Goal: Task Accomplishment & Management: Complete application form

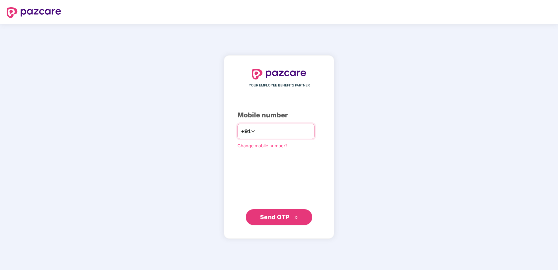
click at [280, 131] on input "number" at bounding box center [283, 131] width 55 height 11
type input "**********"
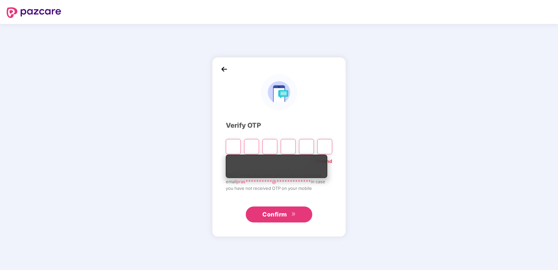
type input "*"
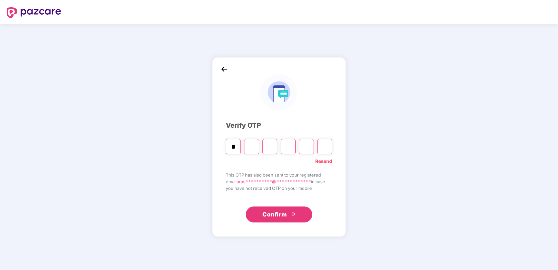
type input "*"
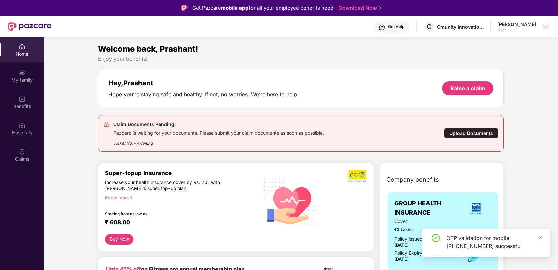
click at [476, 133] on div "Upload Documents" at bounding box center [471, 133] width 55 height 10
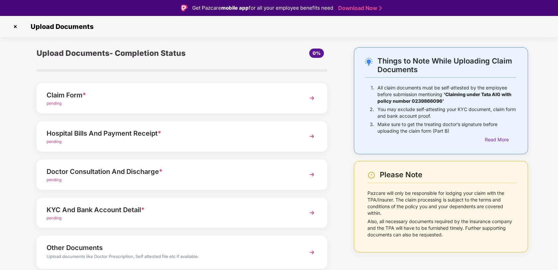
click at [161, 103] on div "pending" at bounding box center [171, 103] width 248 height 6
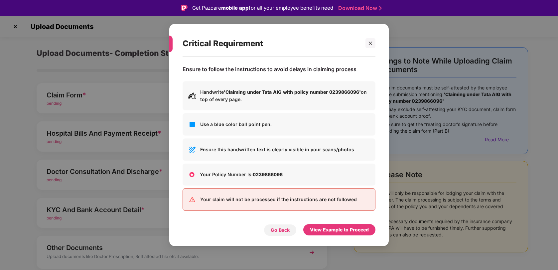
click at [287, 229] on div "Go Back" at bounding box center [280, 229] width 19 height 7
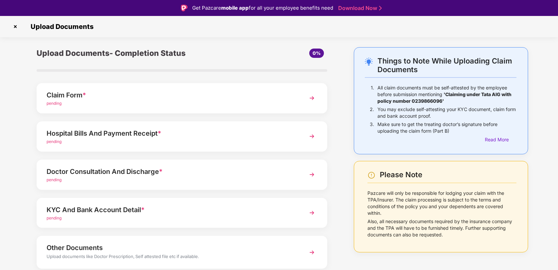
click at [310, 99] on img at bounding box center [312, 98] width 12 height 12
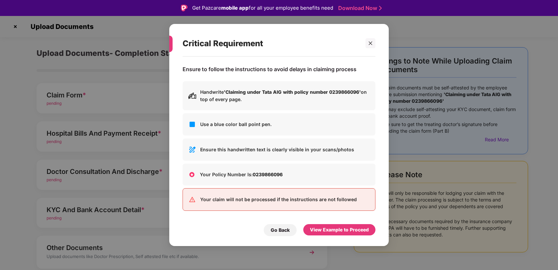
scroll to position [16, 0]
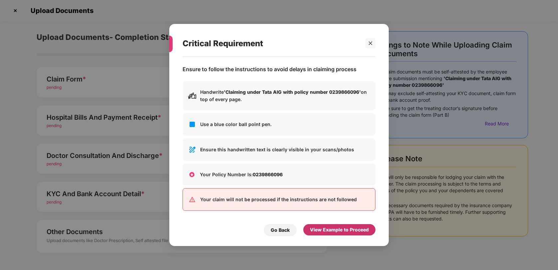
click at [334, 231] on div "View Example to Proceed" at bounding box center [339, 229] width 59 height 7
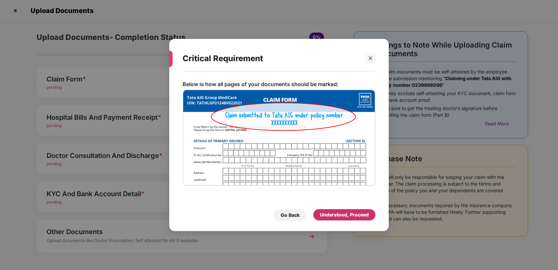
click at [343, 217] on div "Understood, Proceed" at bounding box center [344, 214] width 49 height 7
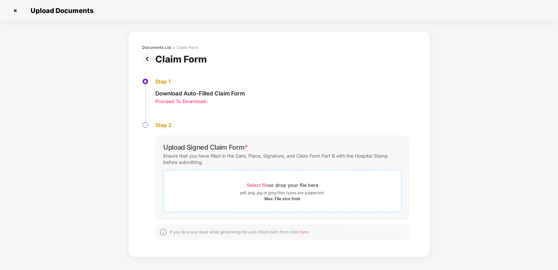
click at [273, 194] on div "pdf, png, jpg or jpeg files types are supported." at bounding box center [282, 192] width 84 height 7
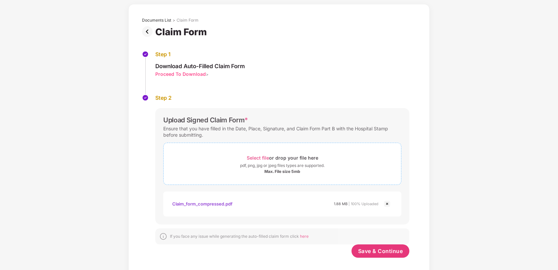
scroll to position [35, 0]
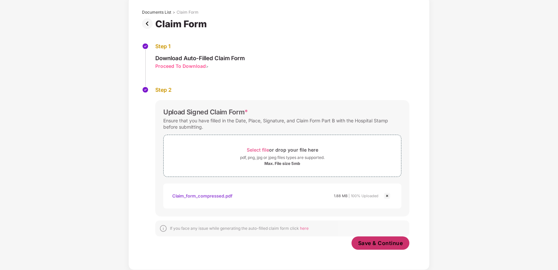
click at [389, 245] on span "Save & Continue" at bounding box center [380, 242] width 45 height 7
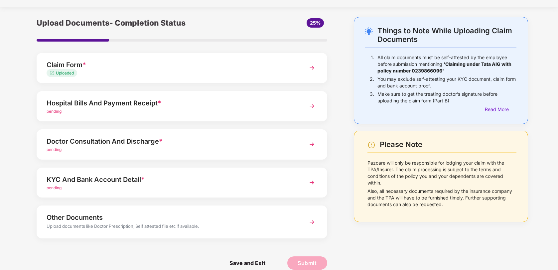
scroll to position [15, 0]
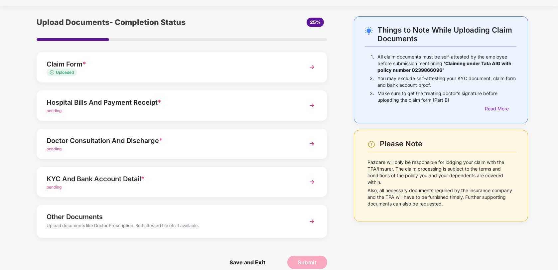
click at [217, 106] on div "Hospital Bills And Payment Receipt *" at bounding box center [171, 102] width 248 height 11
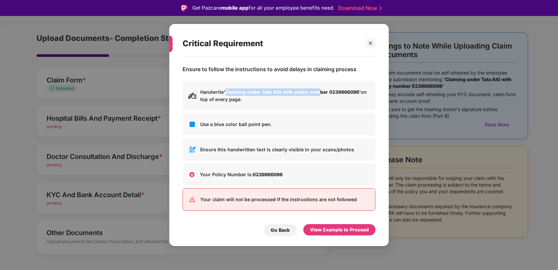
drag, startPoint x: 227, startPoint y: 92, endPoint x: 324, endPoint y: 92, distance: 97.4
click at [324, 92] on b "'Claiming under Tata AIG with policy number 0239866096'" at bounding box center [292, 92] width 137 height 6
click at [334, 232] on div "View Example to Proceed" at bounding box center [339, 229] width 59 height 7
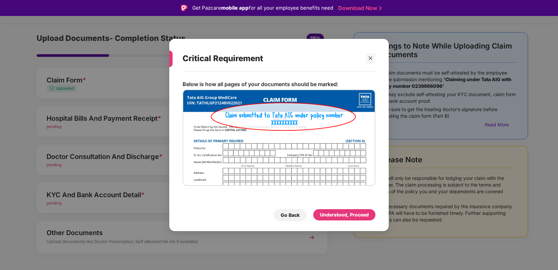
click at [370, 63] on div "Critical Requirement" at bounding box center [279, 59] width 193 height 26
click at [370, 58] on icon "close" at bounding box center [371, 59] width 4 height 4
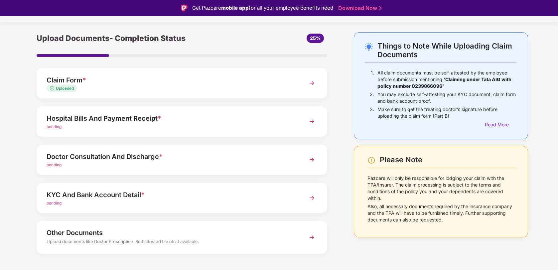
click at [195, 205] on div "pending" at bounding box center [171, 203] width 248 height 6
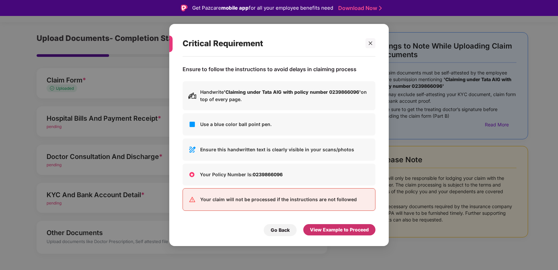
click at [348, 228] on div "View Example to Proceed" at bounding box center [339, 229] width 59 height 7
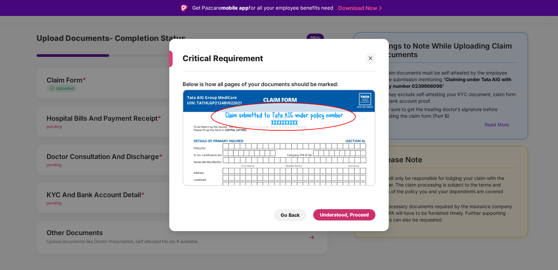
click at [325, 216] on div "Understood, Proceed" at bounding box center [344, 214] width 49 height 7
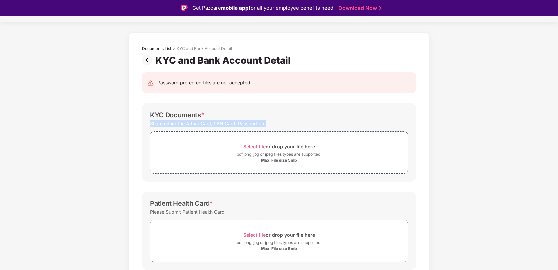
drag, startPoint x: 150, startPoint y: 124, endPoint x: 279, endPoint y: 124, distance: 129.7
click at [279, 124] on div "Share either the Adhar Card, PAN Card, Passport etc" at bounding box center [279, 123] width 258 height 9
click at [300, 123] on div "Share either the Adhar Card, PAN Card, Passport etc" at bounding box center [279, 123] width 258 height 9
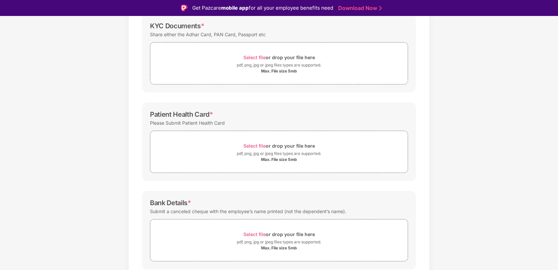
scroll to position [128, 0]
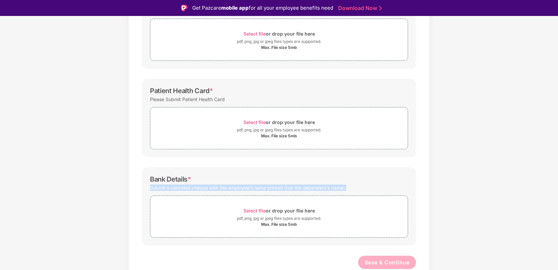
drag, startPoint x: 149, startPoint y: 190, endPoint x: 321, endPoint y: 191, distance: 172.2
click at [321, 191] on div "Bank Details * Submit a canceled cheque with the employee’s name printed (not t…" at bounding box center [279, 206] width 274 height 78
click at [381, 186] on div "Submit a canceled cheque with the employee’s name printed (not the dependent’s …" at bounding box center [279, 187] width 258 height 9
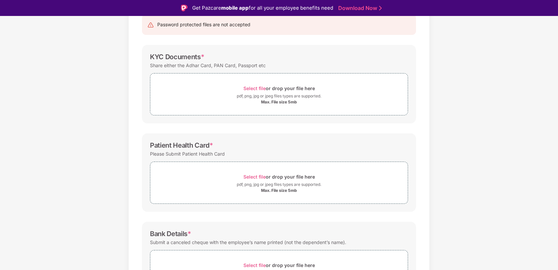
scroll to position [0, 0]
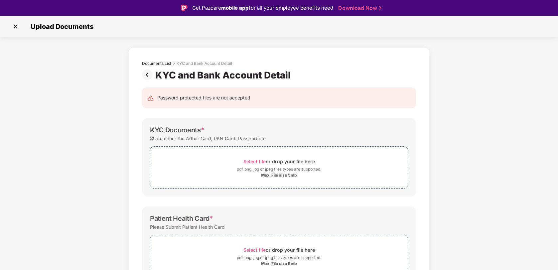
click at [148, 75] on img at bounding box center [148, 74] width 13 height 11
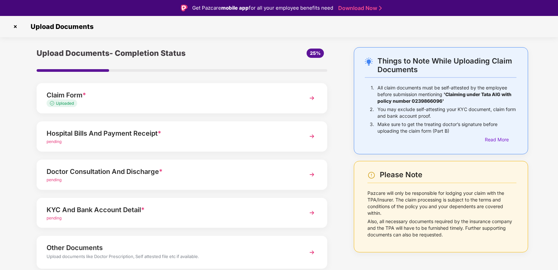
click at [190, 130] on div "Hospital Bills And Payment Receipt *" at bounding box center [171, 133] width 248 height 11
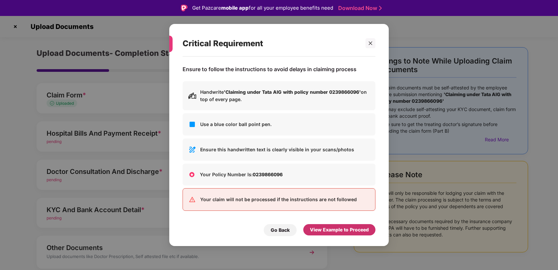
click at [344, 231] on div "View Example to Proceed" at bounding box center [339, 229] width 59 height 7
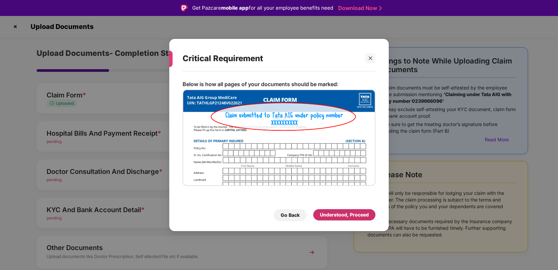
click at [346, 217] on div "Understood, Proceed" at bounding box center [344, 214] width 49 height 7
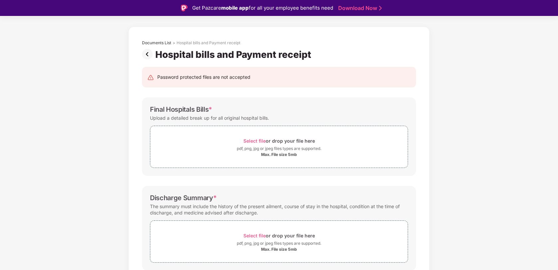
scroll to position [25, 0]
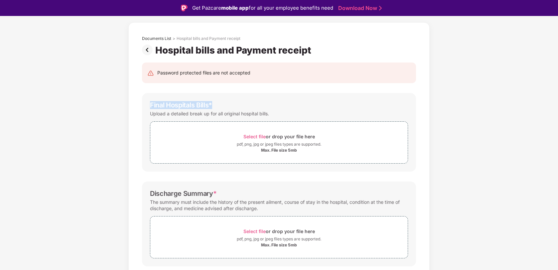
drag, startPoint x: 147, startPoint y: 106, endPoint x: 262, endPoint y: 106, distance: 114.7
click at [262, 106] on div "Final Hospitals Bills * Upload a detailed break up for all original hospital bi…" at bounding box center [279, 132] width 274 height 78
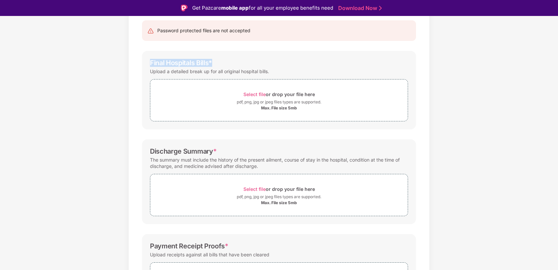
scroll to position [100, 0]
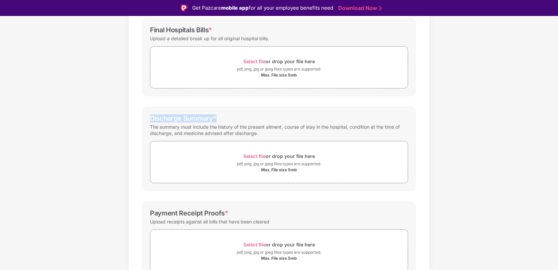
drag, startPoint x: 149, startPoint y: 119, endPoint x: 261, endPoint y: 119, distance: 112.4
click at [261, 119] on div "Discharge Summary * The summary must include the history of the present ailment…" at bounding box center [279, 148] width 274 height 85
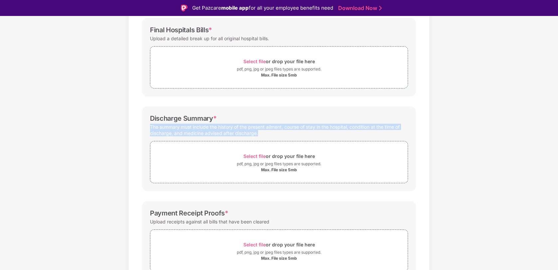
drag, startPoint x: 265, startPoint y: 133, endPoint x: 132, endPoint y: 128, distance: 133.1
click at [132, 128] on div "Password protected files are not accepted Final Hospitals Bills * Upload a deta…" at bounding box center [279, 148] width 294 height 335
click at [306, 110] on div "Discharge Summary * The summary must include the history of the present ailment…" at bounding box center [279, 148] width 274 height 85
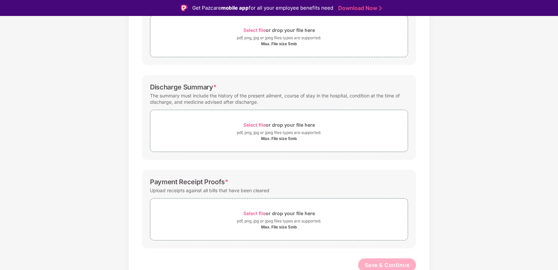
scroll to position [134, 0]
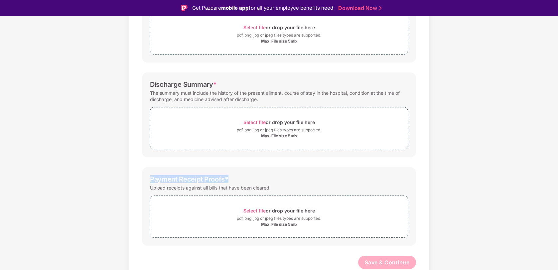
drag, startPoint x: 244, startPoint y: 180, endPoint x: 137, endPoint y: 180, distance: 107.0
click at [136, 180] on div "Password protected files are not accepted Final Hospitals Bills * Upload a deta…" at bounding box center [279, 114] width 294 height 335
click at [301, 175] on div "Payment Receipt Proofs * Upload receipts against all bills that have been clear…" at bounding box center [279, 206] width 274 height 78
drag, startPoint x: 282, startPoint y: 189, endPoint x: 146, endPoint y: 179, distance: 135.7
click at [146, 179] on div "Payment Receipt Proofs * Upload receipts against all bills that have been clear…" at bounding box center [279, 206] width 274 height 78
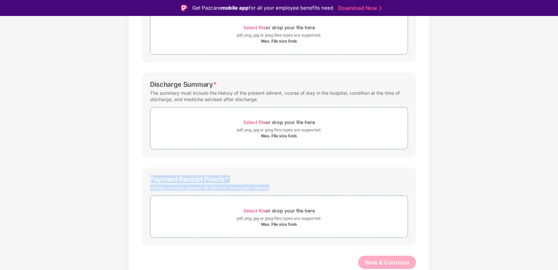
click at [348, 183] on div "Payment Receipt Proofs *" at bounding box center [279, 179] width 258 height 8
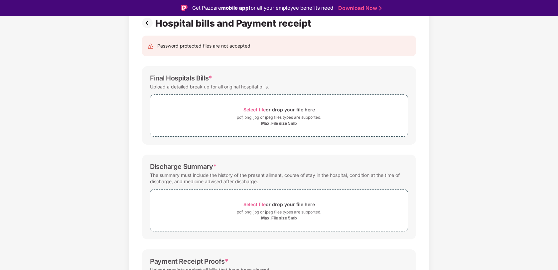
scroll to position [0, 0]
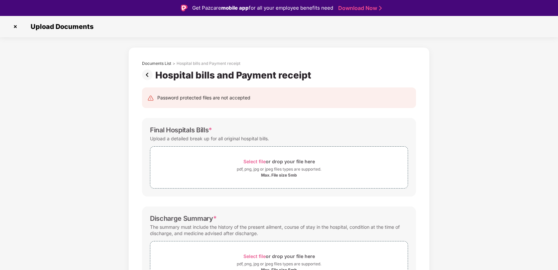
click at [147, 73] on img at bounding box center [148, 74] width 13 height 11
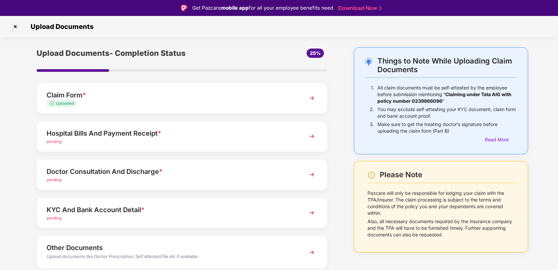
scroll to position [24, 0]
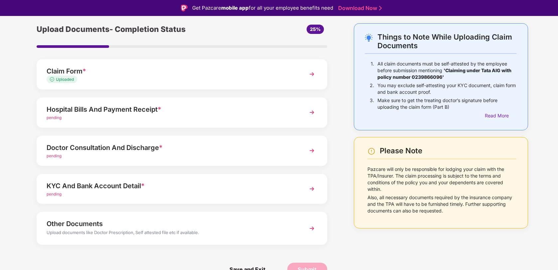
click at [260, 149] on div "Doctor Consultation And Discharge *" at bounding box center [171, 147] width 248 height 11
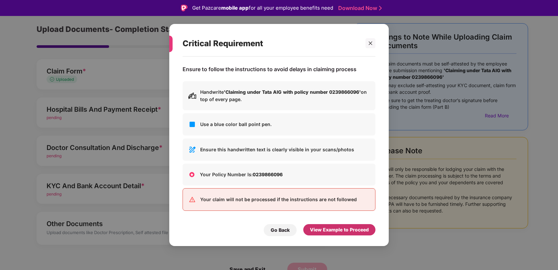
click at [347, 231] on div "View Example to Proceed" at bounding box center [339, 229] width 59 height 7
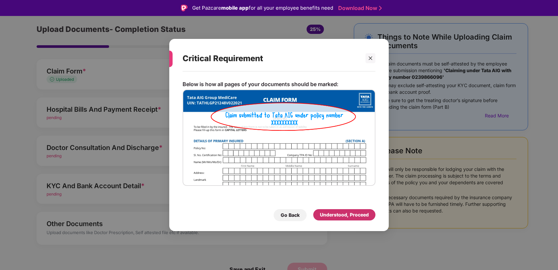
click at [340, 216] on div "Understood, Proceed" at bounding box center [344, 214] width 49 height 7
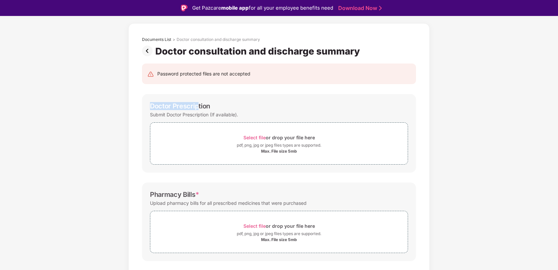
drag, startPoint x: 149, startPoint y: 106, endPoint x: 233, endPoint y: 106, distance: 83.8
click at [233, 106] on div "Doctor Prescription Submit Doctor Prescription (If available). Select file or d…" at bounding box center [279, 133] width 274 height 78
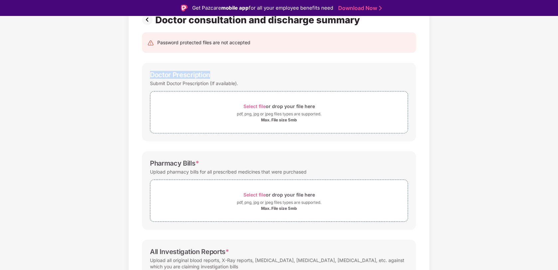
scroll to position [56, 0]
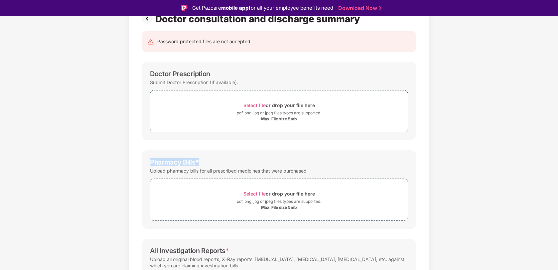
drag, startPoint x: 148, startPoint y: 161, endPoint x: 262, endPoint y: 161, distance: 113.7
click at [262, 161] on div "Pharmacy Bills * Upload pharmacy bills for all prescribed medicines that were p…" at bounding box center [279, 189] width 274 height 78
click at [262, 161] on div "Pharmacy Bills *" at bounding box center [279, 162] width 258 height 8
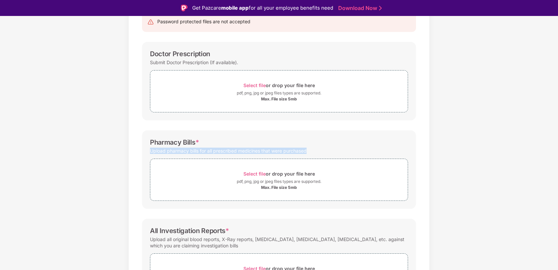
drag, startPoint x: 322, startPoint y: 154, endPoint x: 147, endPoint y: 152, distance: 174.9
click at [147, 152] on div "Pharmacy Bills * Upload pharmacy bills for all prescribed medicines that were p…" at bounding box center [279, 169] width 274 height 78
click at [361, 151] on div "Upload pharmacy bills for all prescribed medicines that were purchased" at bounding box center [279, 150] width 258 height 9
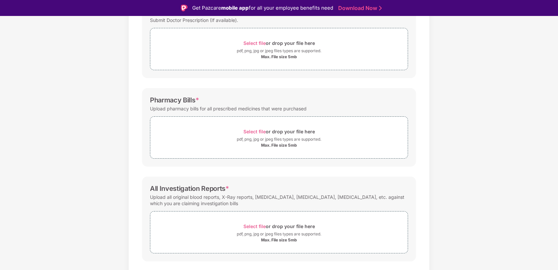
scroll to position [134, 0]
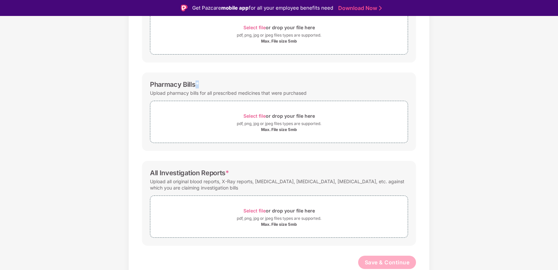
drag, startPoint x: 200, startPoint y: 84, endPoint x: 196, endPoint y: 84, distance: 3.7
click at [196, 84] on div "Pharmacy Bills *" at bounding box center [279, 84] width 258 height 8
click at [271, 85] on div "Pharmacy Bills *" at bounding box center [279, 84] width 258 height 8
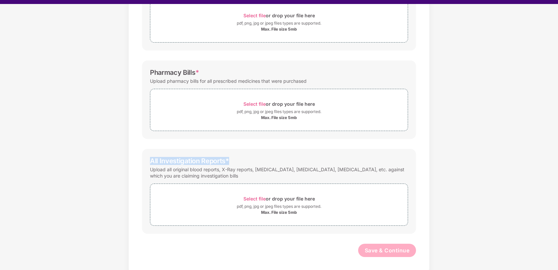
drag, startPoint x: 147, startPoint y: 160, endPoint x: 269, endPoint y: 160, distance: 121.3
click at [269, 160] on div "All Investigation Reports * Upload all original blood reports, X-Ray reports, s…" at bounding box center [279, 191] width 274 height 85
click at [282, 160] on div "All Investigation Reports *" at bounding box center [279, 161] width 258 height 8
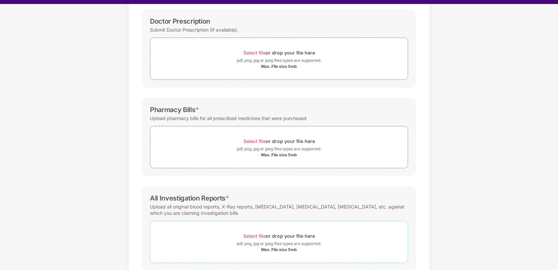
scroll to position [0, 0]
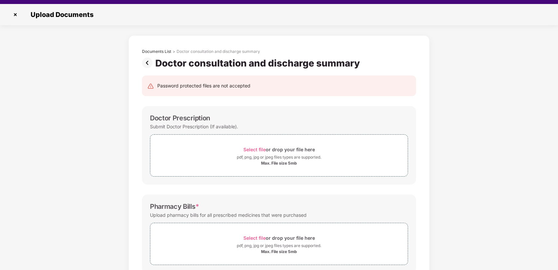
click at [144, 62] on img at bounding box center [148, 63] width 13 height 11
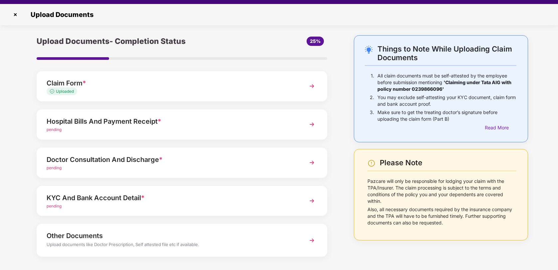
scroll to position [24, 0]
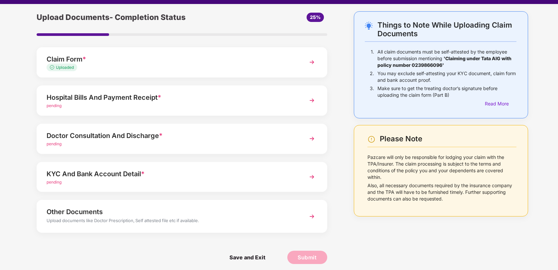
click at [216, 211] on div "Other Documents" at bounding box center [171, 211] width 248 height 11
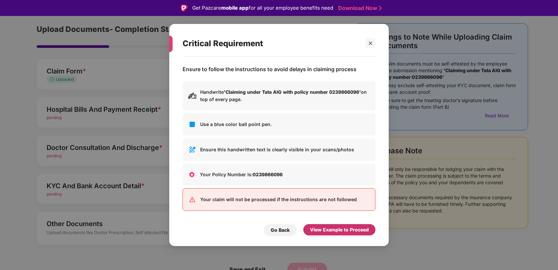
click at [339, 228] on div "View Example to Proceed" at bounding box center [339, 229] width 59 height 7
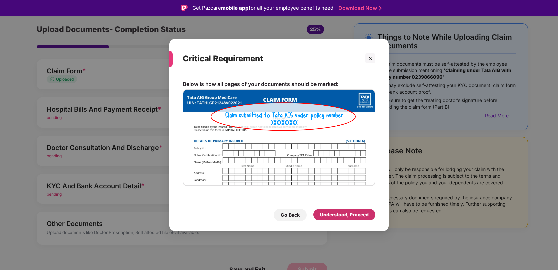
click at [344, 215] on div "Understood, Proceed" at bounding box center [344, 214] width 49 height 7
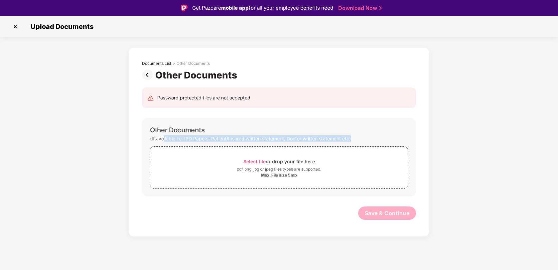
drag, startPoint x: 163, startPoint y: 139, endPoint x: 401, endPoint y: 139, distance: 238.4
click at [401, 139] on div "(If available i.e. IPD Papers, Patient/Insured written statement, Doctor writte…" at bounding box center [279, 138] width 258 height 9
click at [370, 124] on div "Other Documents (If available i.e. IPD Papers, Patient/Insured written statemen…" at bounding box center [279, 157] width 274 height 78
click at [148, 72] on img at bounding box center [148, 74] width 13 height 11
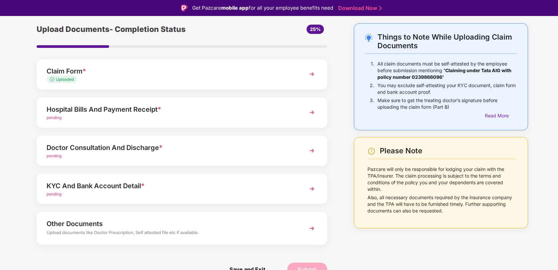
scroll to position [16, 0]
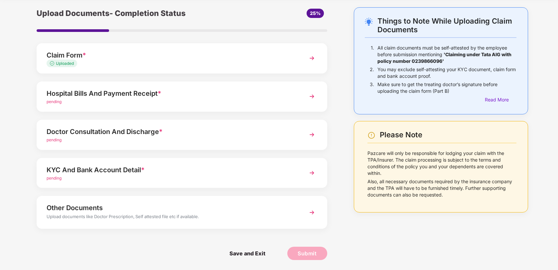
click at [304, 97] on div "Hospital Bills And Payment Receipt * pending" at bounding box center [182, 96] width 291 height 30
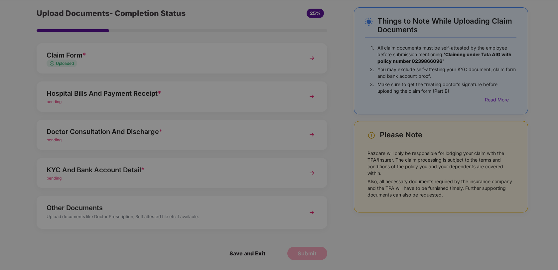
scroll to position [0, 0]
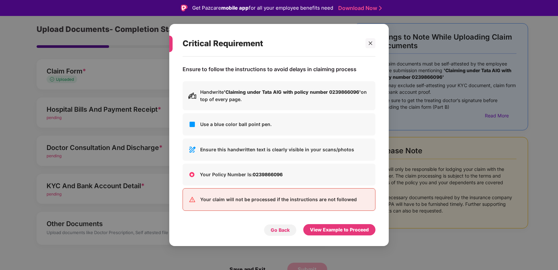
click at [282, 227] on div "Go Back" at bounding box center [280, 229] width 19 height 7
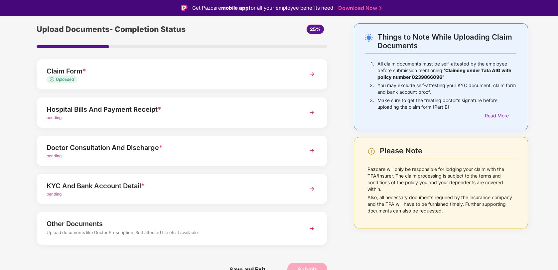
click at [310, 112] on img at bounding box center [312, 112] width 12 height 12
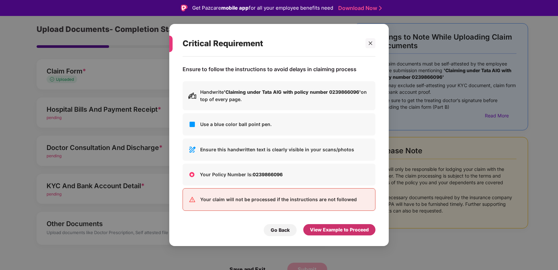
click at [329, 229] on div "View Example to Proceed" at bounding box center [339, 229] width 59 height 7
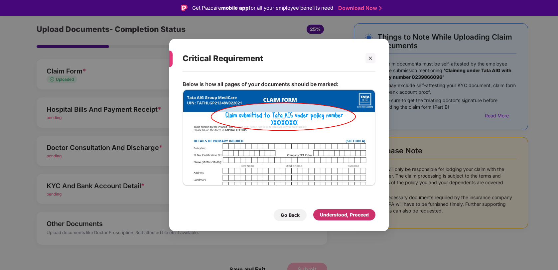
click at [331, 216] on div "Understood, Proceed" at bounding box center [344, 214] width 49 height 7
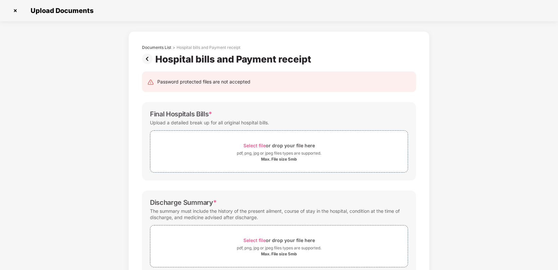
click at [14, 10] on img at bounding box center [15, 10] width 11 height 11
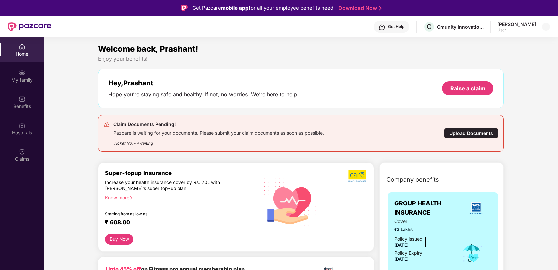
click at [466, 134] on div "Upload Documents" at bounding box center [471, 133] width 55 height 10
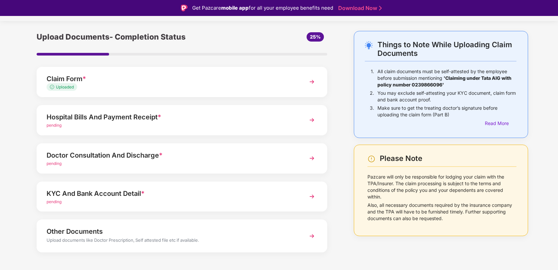
scroll to position [24, 0]
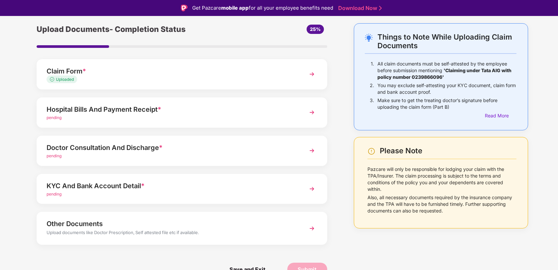
click at [196, 153] on div "pending" at bounding box center [171, 156] width 248 height 6
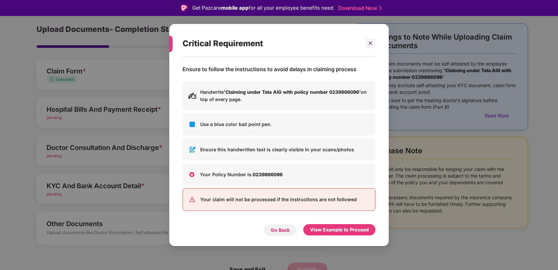
click at [279, 227] on div "Go Back" at bounding box center [280, 229] width 19 height 7
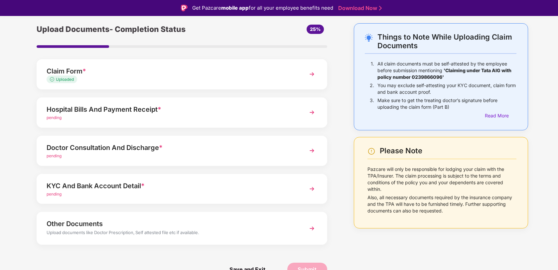
click at [159, 145] on div "Doctor Consultation And Discharge *" at bounding box center [171, 147] width 248 height 11
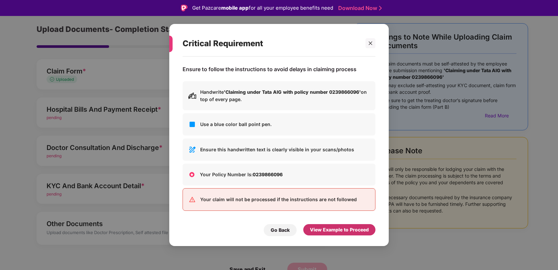
click at [325, 231] on div "View Example to Proceed" at bounding box center [339, 229] width 59 height 7
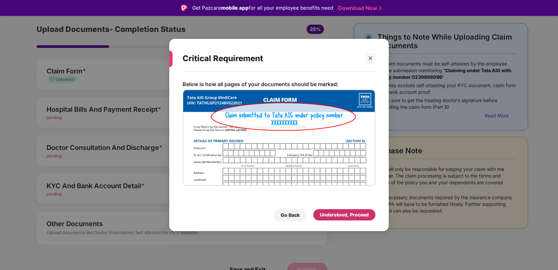
click at [344, 218] on div "Understood, Proceed" at bounding box center [344, 214] width 49 height 7
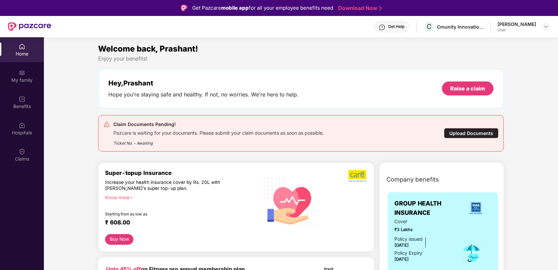
click at [476, 132] on div "Upload Documents" at bounding box center [471, 133] width 55 height 10
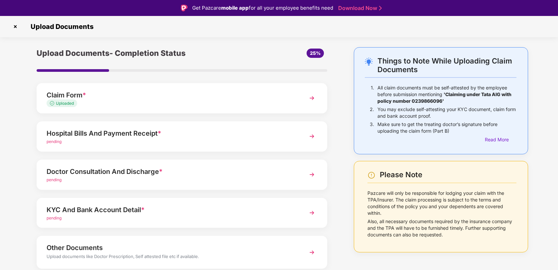
scroll to position [24, 0]
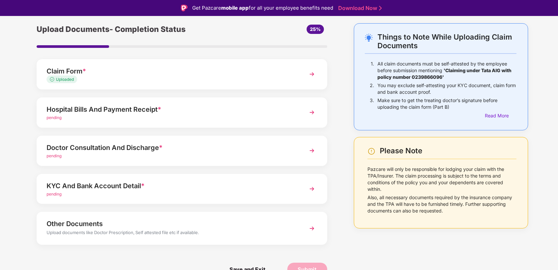
click at [177, 192] on div "pending" at bounding box center [171, 194] width 248 height 6
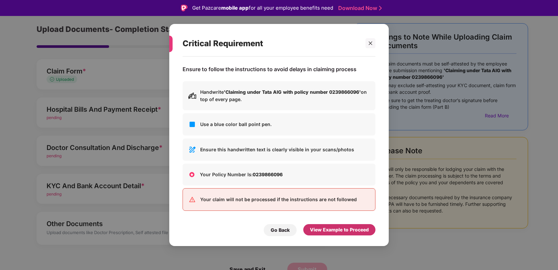
click at [330, 230] on div "View Example to Proceed" at bounding box center [339, 229] width 59 height 7
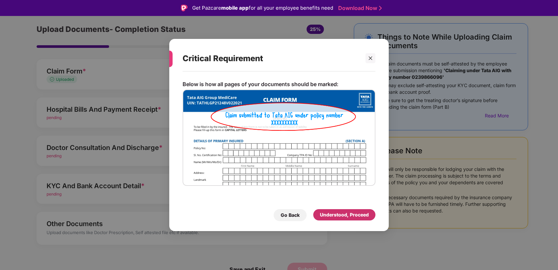
click at [355, 213] on div "Understood, Proceed" at bounding box center [344, 214] width 49 height 7
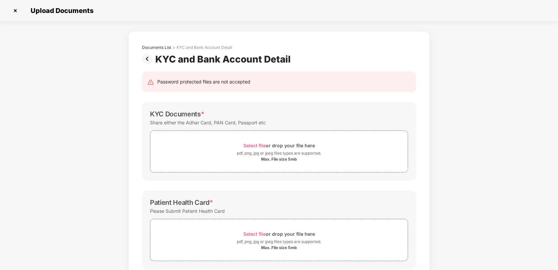
click at [148, 59] on img at bounding box center [148, 59] width 13 height 11
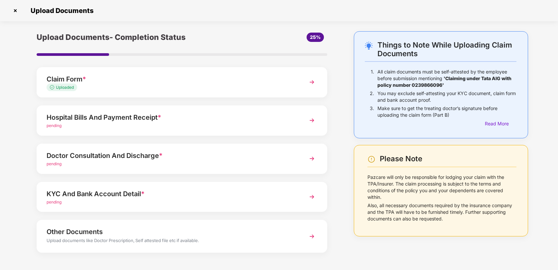
click at [141, 231] on div "Other Documents" at bounding box center [171, 231] width 248 height 11
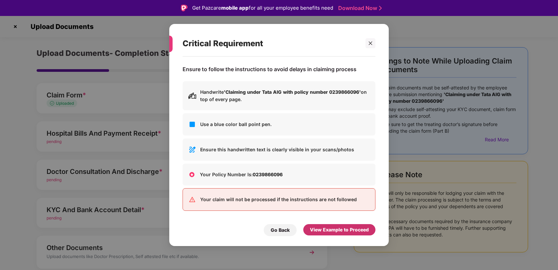
click at [334, 229] on div "View Example to Proceed" at bounding box center [339, 229] width 59 height 7
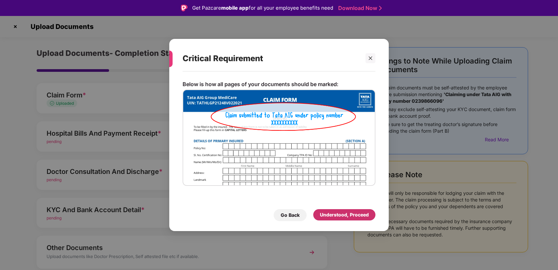
click at [343, 212] on div "Understood, Proceed" at bounding box center [344, 214] width 49 height 7
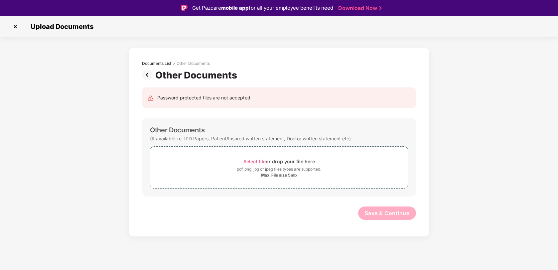
click at [146, 73] on img at bounding box center [148, 74] width 13 height 11
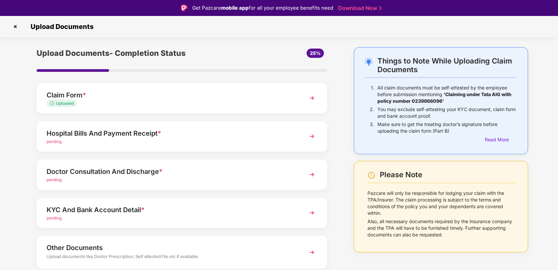
click at [203, 146] on div "Hospital Bills And Payment Receipt * pending" at bounding box center [182, 136] width 291 height 30
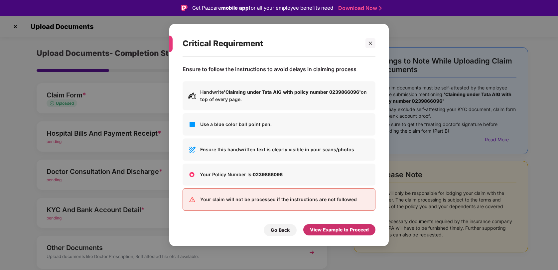
click at [334, 228] on div "View Example to Proceed" at bounding box center [339, 229] width 59 height 7
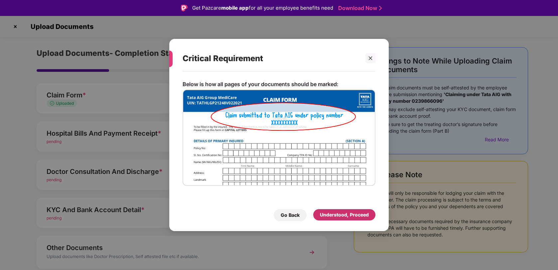
click at [335, 218] on div "Understood, Proceed" at bounding box center [344, 214] width 49 height 7
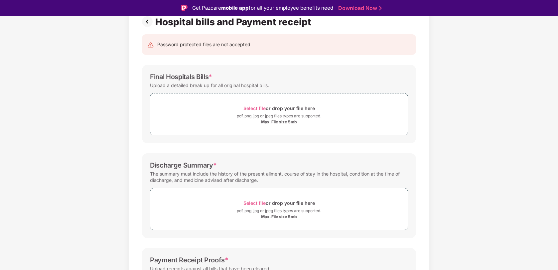
scroll to position [38, 0]
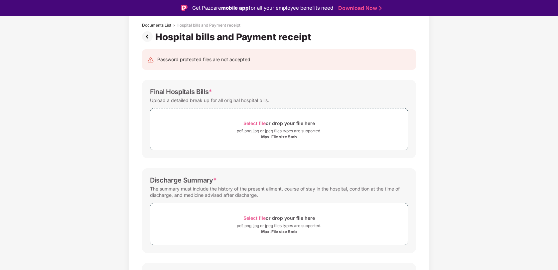
click at [147, 34] on img at bounding box center [148, 36] width 13 height 11
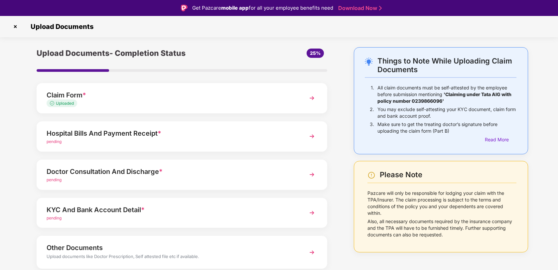
scroll to position [24, 0]
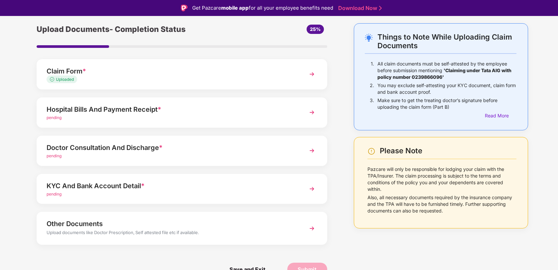
click at [310, 151] on img at bounding box center [312, 151] width 12 height 12
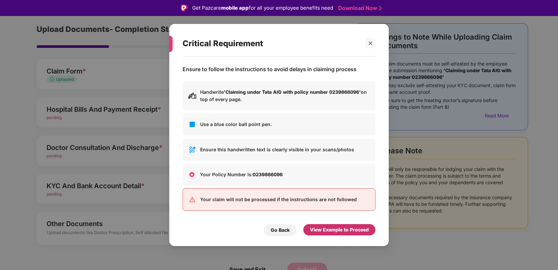
click at [351, 232] on div "View Example to Proceed" at bounding box center [339, 229] width 59 height 7
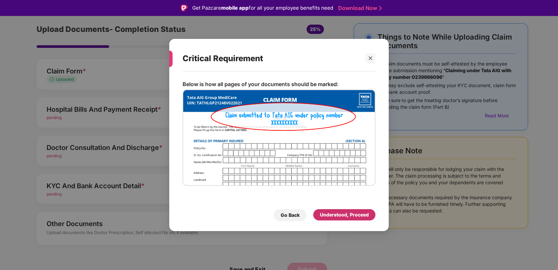
click at [350, 215] on div "Understood, Proceed" at bounding box center [344, 214] width 49 height 7
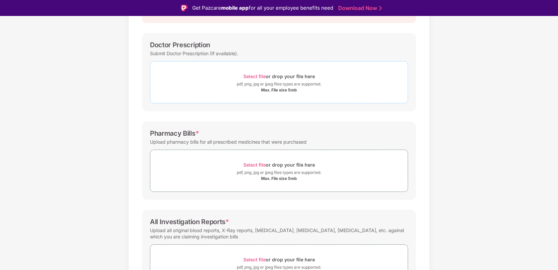
scroll to position [0, 0]
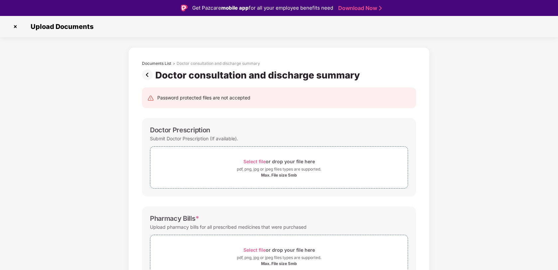
click at [146, 78] on img at bounding box center [148, 74] width 13 height 11
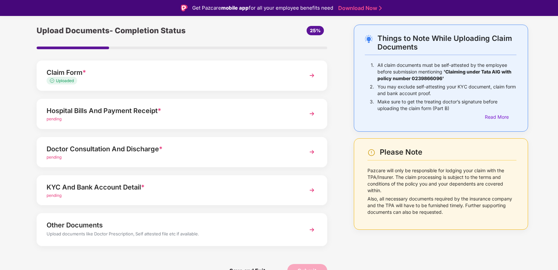
scroll to position [24, 0]
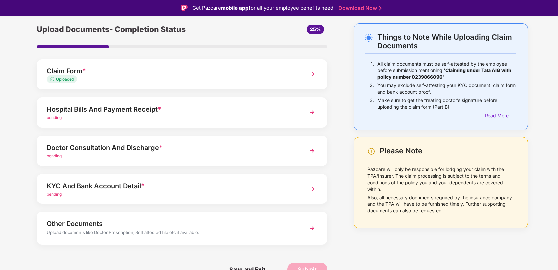
click at [293, 188] on div "KYC And Bank Account Detail *" at bounding box center [171, 186] width 248 height 11
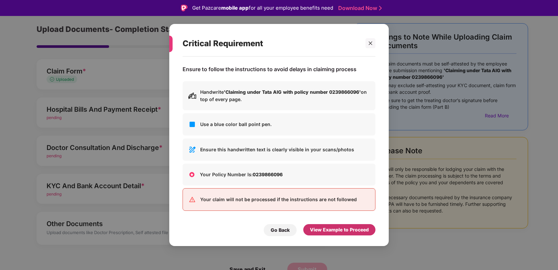
click at [350, 228] on div "View Example to Proceed" at bounding box center [339, 229] width 59 height 7
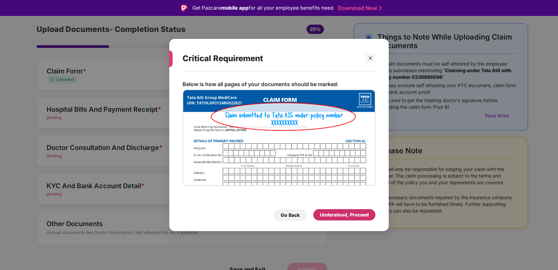
click at [352, 214] on div "Understood, Proceed" at bounding box center [344, 214] width 49 height 7
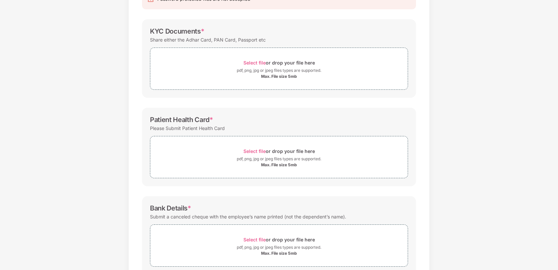
scroll to position [0, 0]
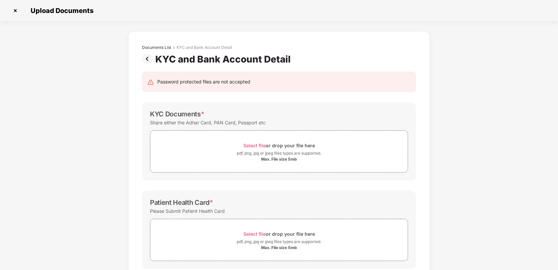
click at [147, 60] on img at bounding box center [148, 59] width 13 height 11
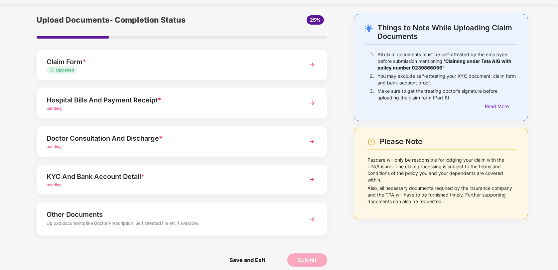
scroll to position [24, 0]
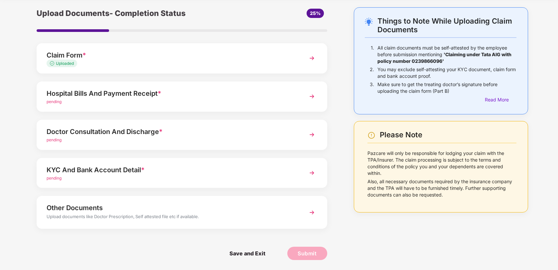
click at [149, 93] on div "Hospital Bills And Payment Receipt *" at bounding box center [171, 93] width 248 height 11
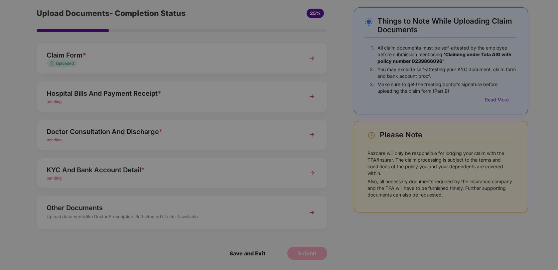
scroll to position [0, 0]
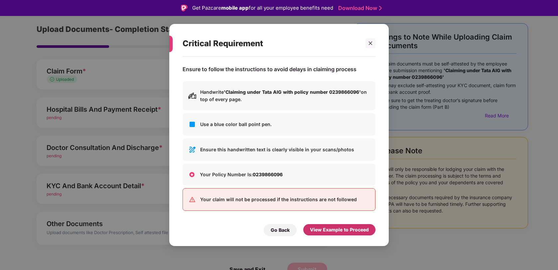
click at [329, 225] on div "View Example to Proceed" at bounding box center [339, 229] width 72 height 11
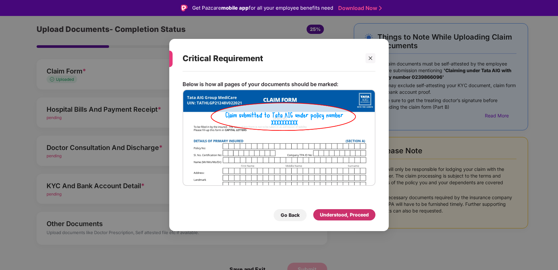
click at [360, 211] on div "Understood, Proceed" at bounding box center [344, 214] width 62 height 11
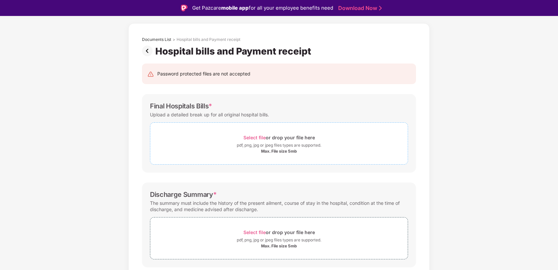
click at [269, 138] on div "Select file or drop your file here" at bounding box center [278, 137] width 71 height 9
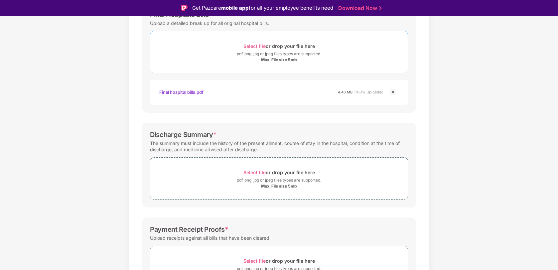
scroll to position [128, 0]
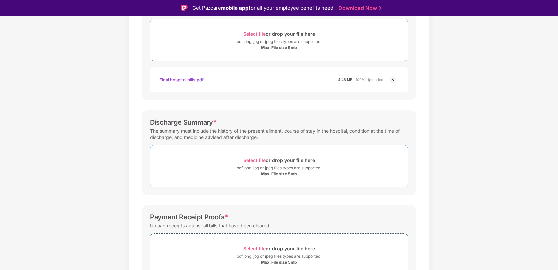
click at [293, 165] on div "pdf, png, jpg or jpeg files types are supported." at bounding box center [279, 168] width 84 height 7
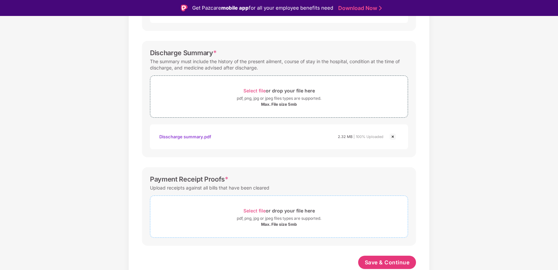
click at [297, 216] on div "pdf, png, jpg or jpeg files types are supported." at bounding box center [279, 218] width 84 height 7
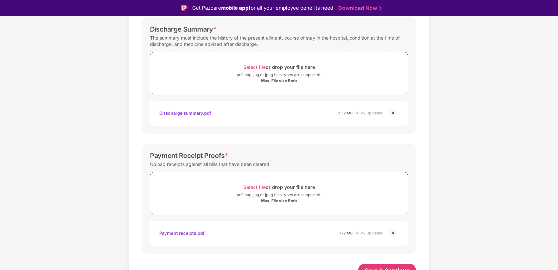
scroll to position [229, 0]
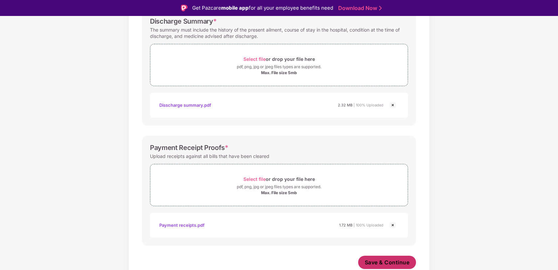
click at [393, 259] on span "Save & Continue" at bounding box center [387, 262] width 45 height 7
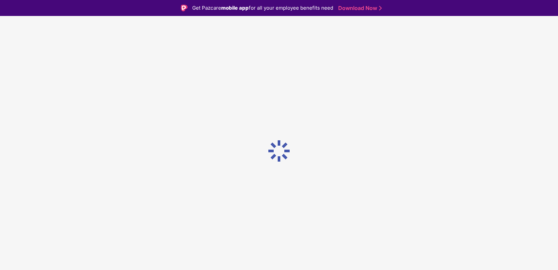
scroll to position [0, 0]
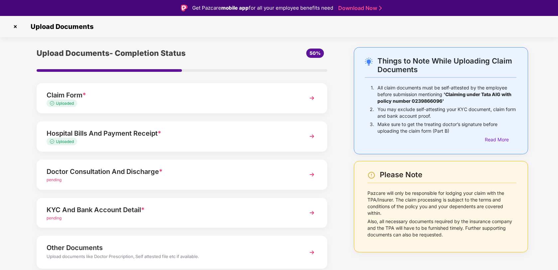
click at [256, 171] on div "Doctor Consultation And Discharge *" at bounding box center [171, 171] width 248 height 11
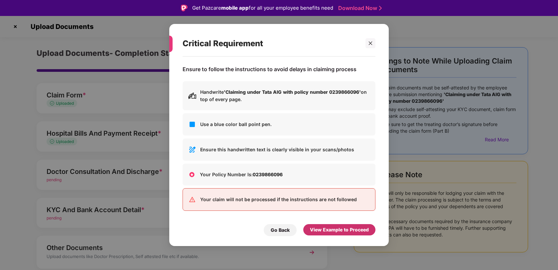
click at [333, 228] on div "View Example to Proceed" at bounding box center [339, 229] width 59 height 7
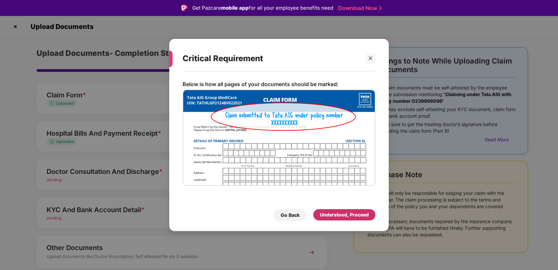
click at [348, 211] on div "Understood, Proceed" at bounding box center [344, 214] width 49 height 7
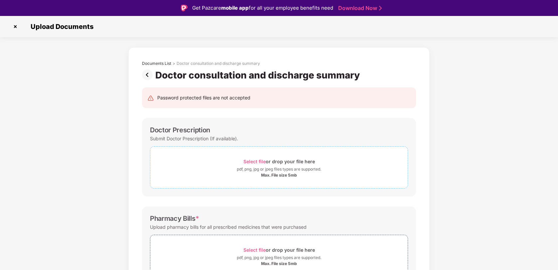
click at [295, 175] on div "Max. File size 5mb" at bounding box center [279, 175] width 36 height 5
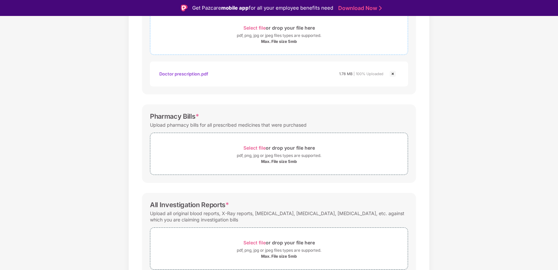
scroll to position [136, 0]
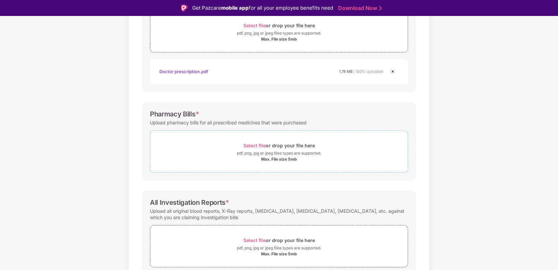
click at [266, 159] on div "Max. File size 5mb" at bounding box center [279, 159] width 36 height 5
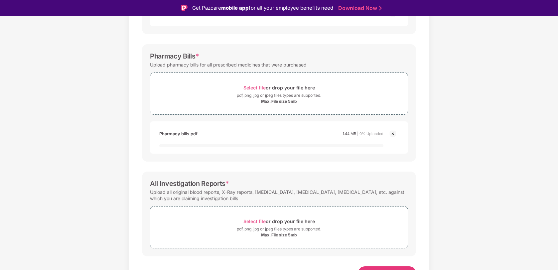
scroll to position [204, 0]
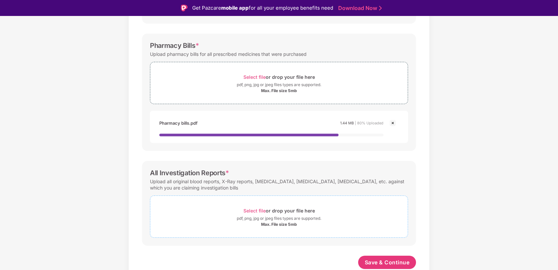
click at [310, 220] on div "pdf, png, jpg or jpeg files types are supported." at bounding box center [279, 218] width 84 height 7
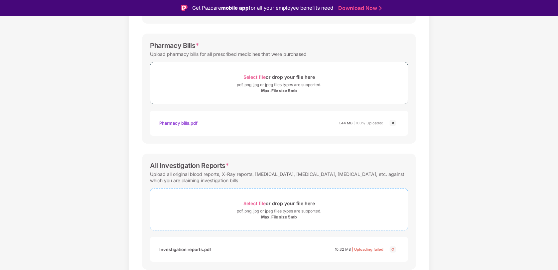
scroll to position [228, 0]
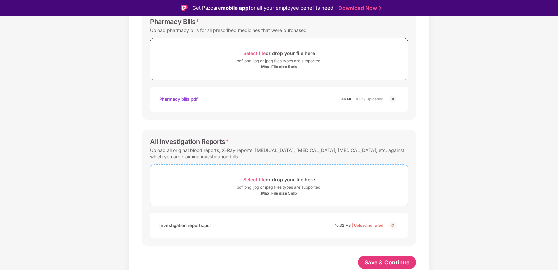
click at [275, 189] on div "pdf, png, jpg or jpeg files types are supported." at bounding box center [279, 187] width 84 height 7
click at [382, 260] on span "Save & Continue" at bounding box center [387, 262] width 45 height 7
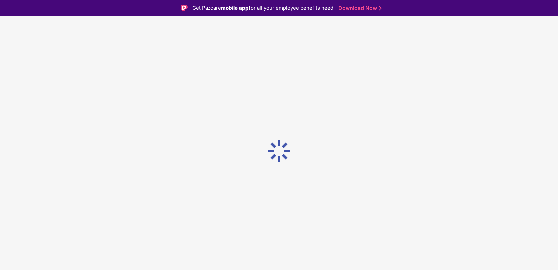
scroll to position [0, 0]
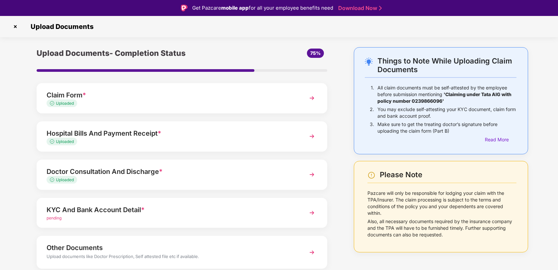
click at [192, 206] on div "KYC And Bank Account Detail *" at bounding box center [171, 209] width 248 height 11
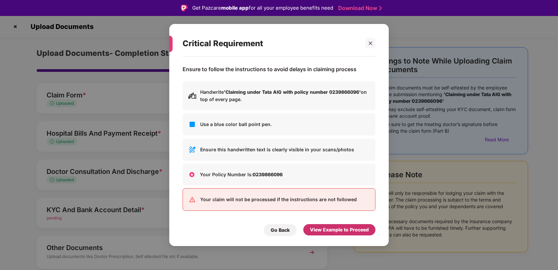
click at [328, 232] on div "View Example to Proceed" at bounding box center [339, 229] width 59 height 7
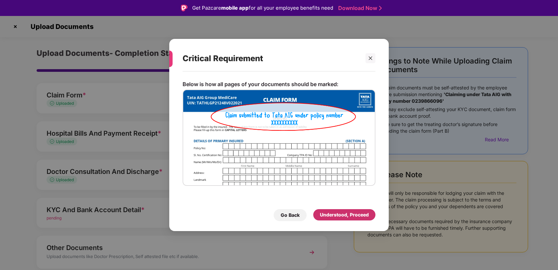
click at [364, 212] on div "Understood, Proceed" at bounding box center [344, 214] width 49 height 7
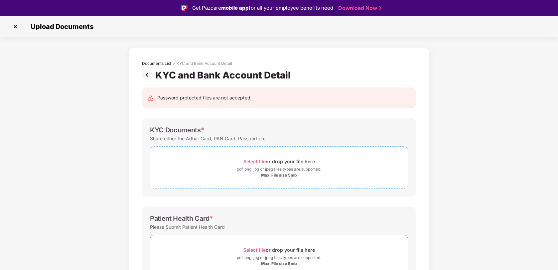
click at [262, 162] on span "Select file" at bounding box center [254, 162] width 22 height 6
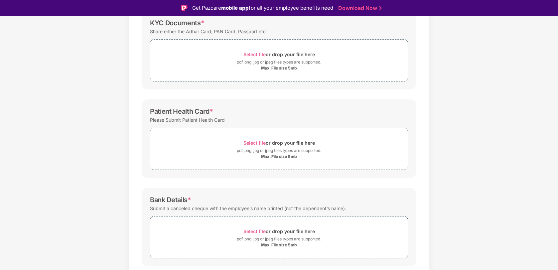
scroll to position [110, 0]
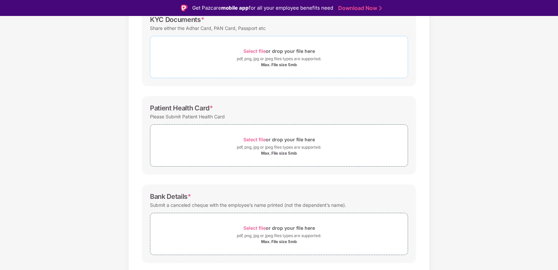
click at [276, 57] on div "pdf, png, jpg or jpeg files types are supported." at bounding box center [279, 59] width 84 height 7
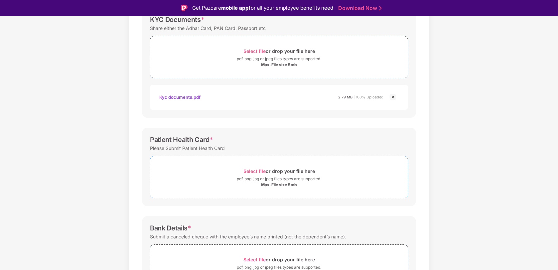
click at [289, 180] on div "pdf, png, jpg or jpeg files types are supported." at bounding box center [279, 179] width 84 height 7
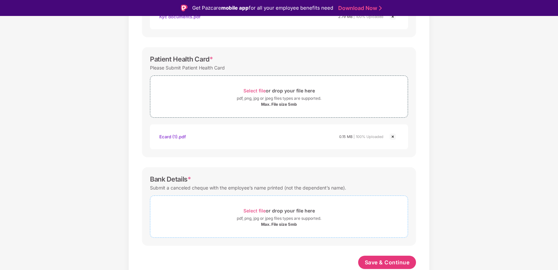
scroll to position [191, 0]
click at [296, 213] on div "Select file or drop your file here" at bounding box center [278, 210] width 71 height 9
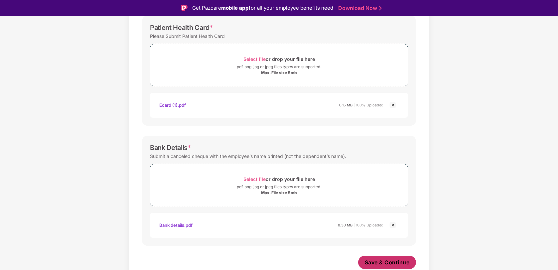
click at [385, 261] on span "Save & Continue" at bounding box center [387, 262] width 45 height 7
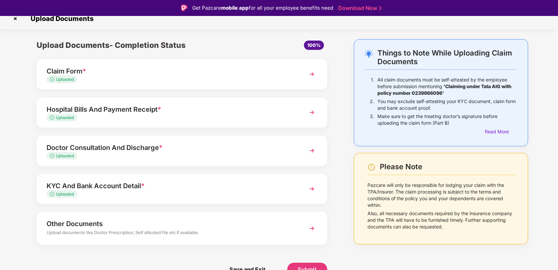
scroll to position [16, 0]
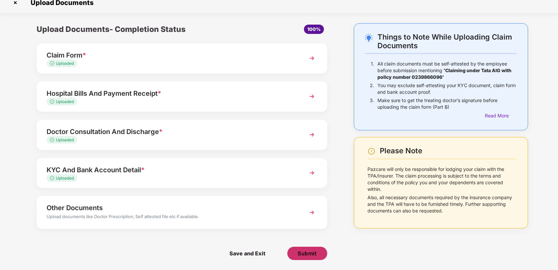
click at [311, 253] on span "Submit" at bounding box center [307, 253] width 19 height 7
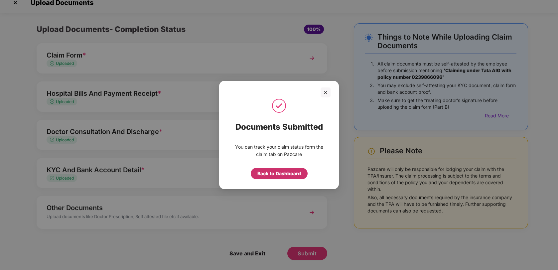
click at [282, 174] on div "Back to Dashboard" at bounding box center [279, 173] width 44 height 7
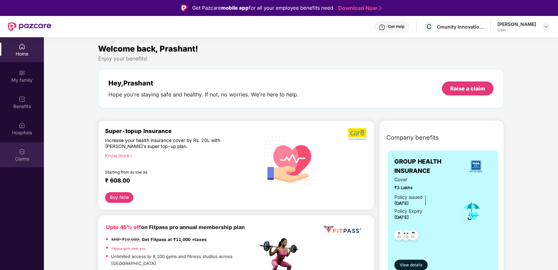
click at [23, 156] on div "Claims" at bounding box center [22, 159] width 44 height 7
